Goal: Obtain resource: Download file/media

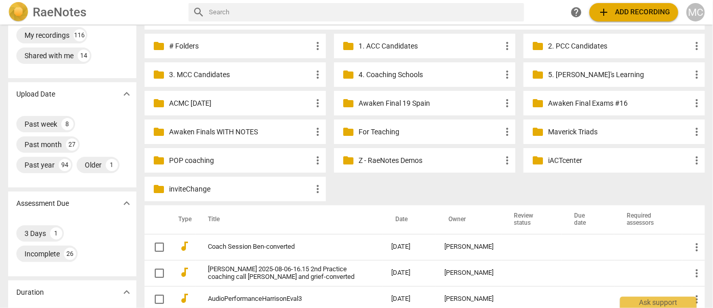
scroll to position [92, 0]
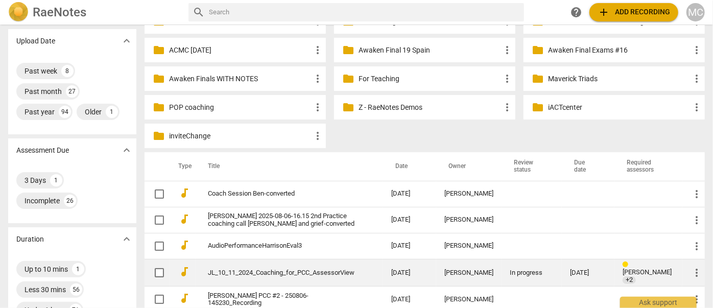
click at [269, 275] on link "JL_10_11_2024_Coaching_for_PCC_AssessorView" at bounding box center [281, 273] width 147 height 8
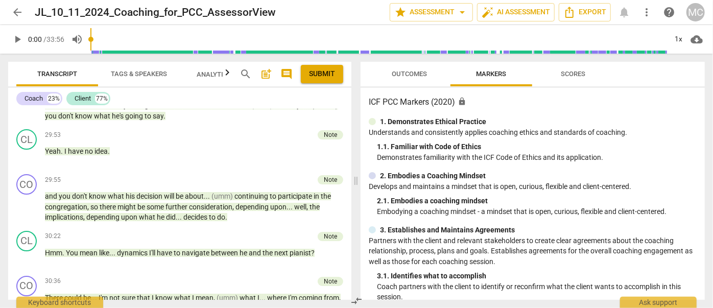
scroll to position [3615, 0]
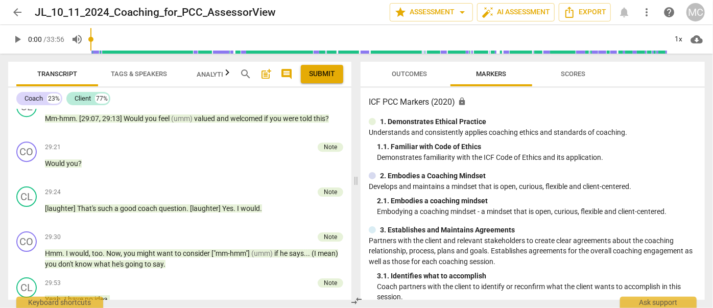
click at [19, 13] on span "arrow_back" at bounding box center [17, 12] width 12 height 12
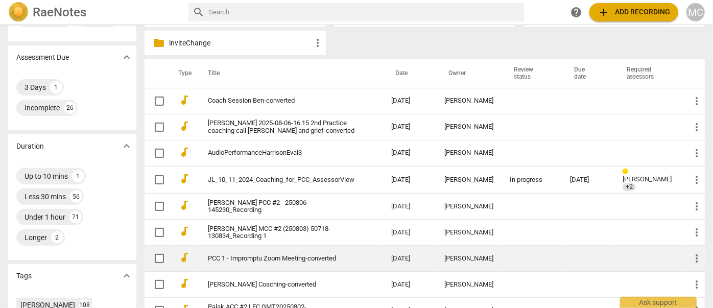
scroll to position [232, 0]
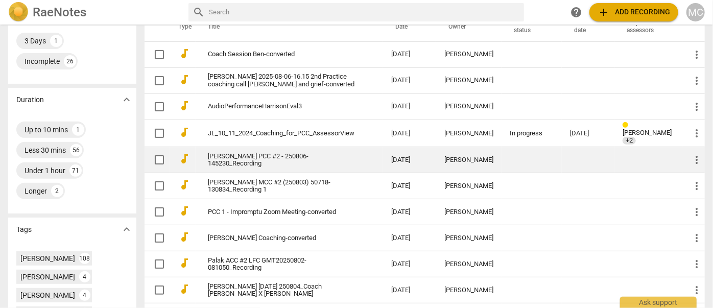
click at [269, 161] on link "[PERSON_NAME] PCC #2 - 250806-145230_Recording" at bounding box center [281, 160] width 147 height 15
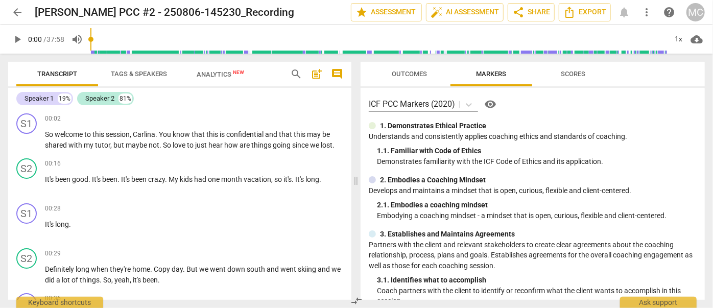
click at [21, 12] on span "arrow_back" at bounding box center [17, 12] width 12 height 12
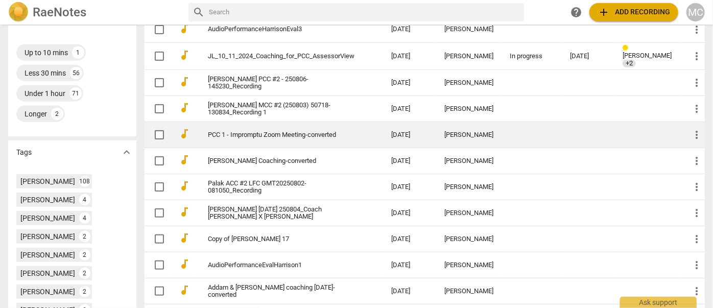
scroll to position [325, 0]
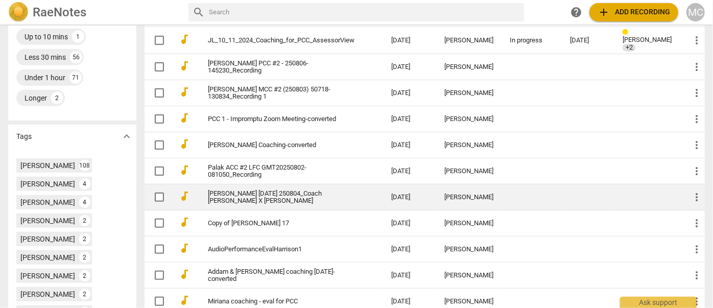
click at [268, 204] on link "[PERSON_NAME] [DATE] 250804_Coach [PERSON_NAME] X [PERSON_NAME]" at bounding box center [281, 197] width 147 height 15
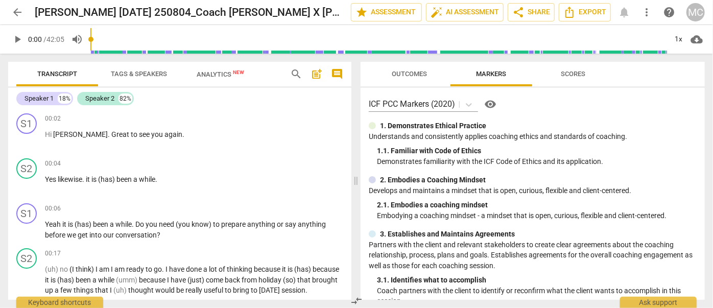
click at [128, 74] on span "Tags & Speakers" at bounding box center [139, 74] width 56 height 8
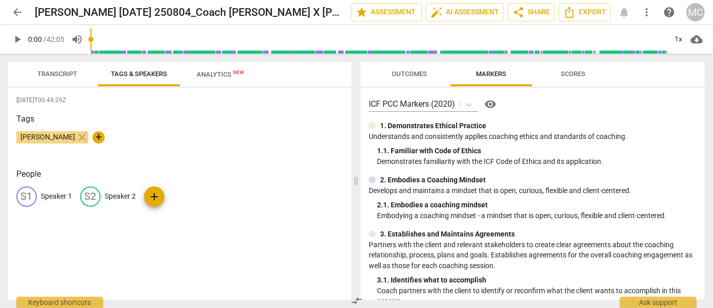
click at [60, 196] on p "Speaker 1" at bounding box center [56, 196] width 31 height 11
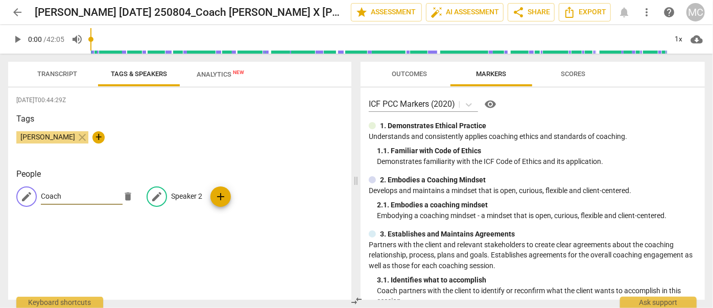
type input "Coach"
click at [196, 192] on p "Speaker 2" at bounding box center [186, 196] width 31 height 11
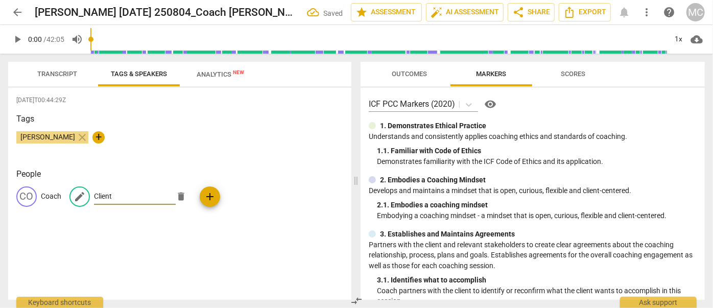
type input "Client"
click at [576, 17] on span "Export" at bounding box center [584, 12] width 43 height 12
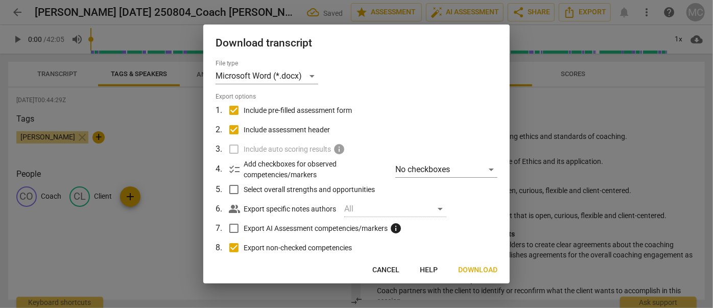
click at [490, 262] on button "Download" at bounding box center [478, 270] width 56 height 18
